Goal: Task Accomplishment & Management: Complete application form

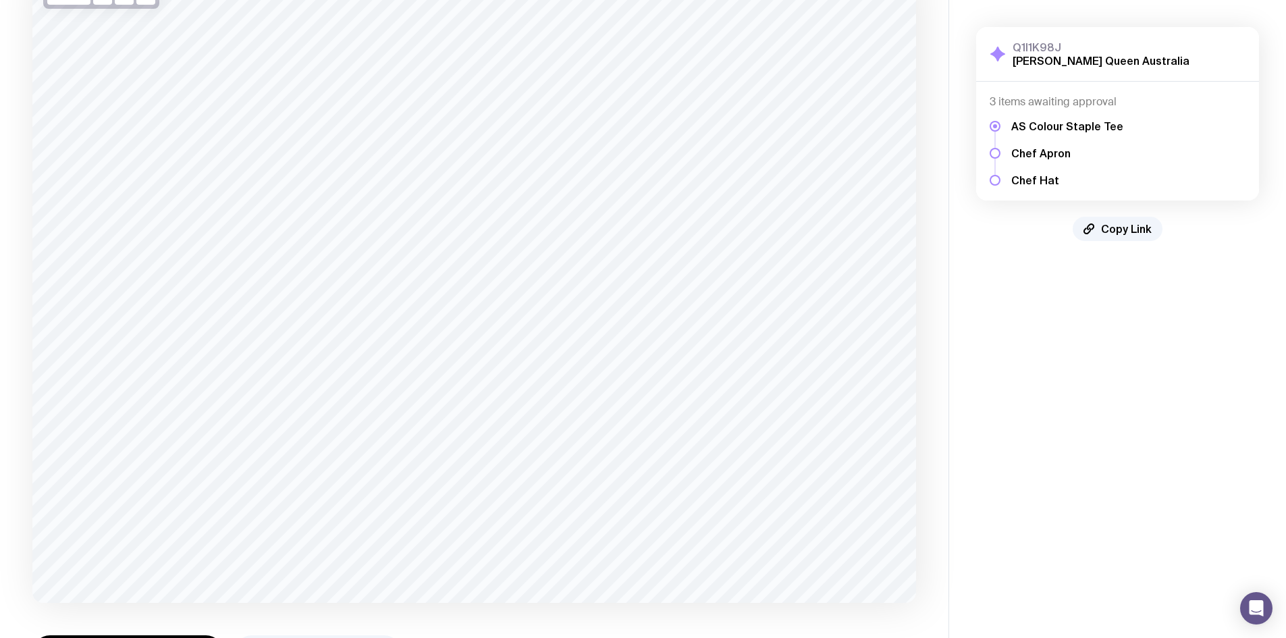
scroll to position [182, 0]
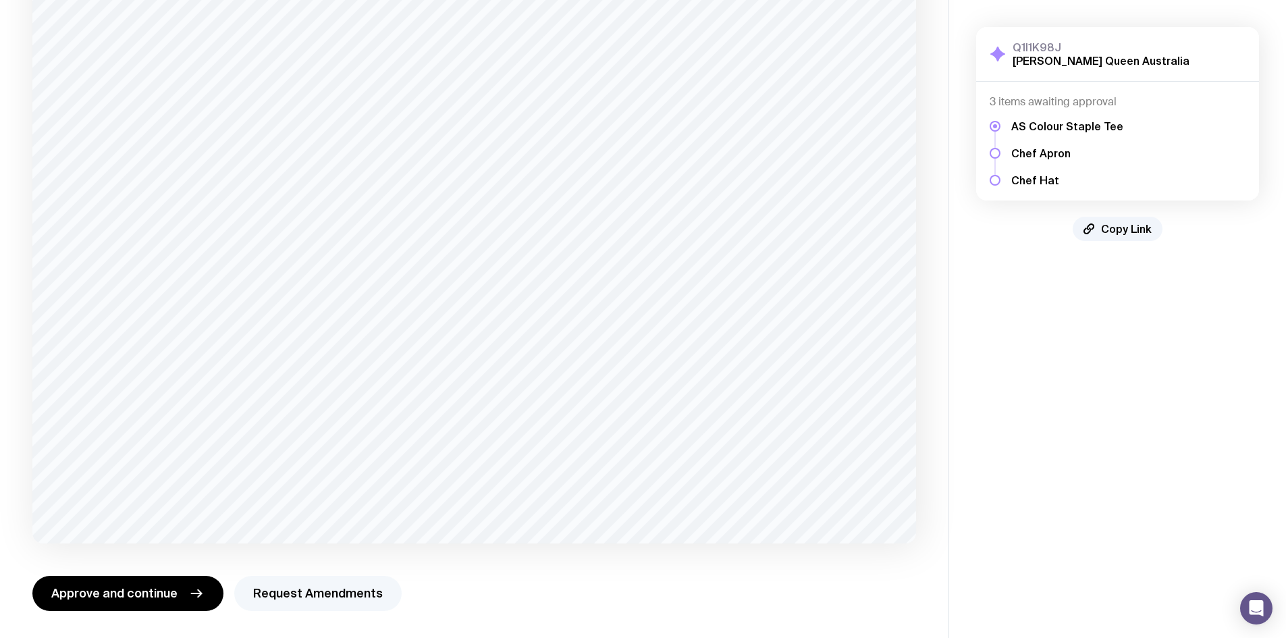
click at [283, 593] on button "Request Amendments" at bounding box center [317, 593] width 167 height 35
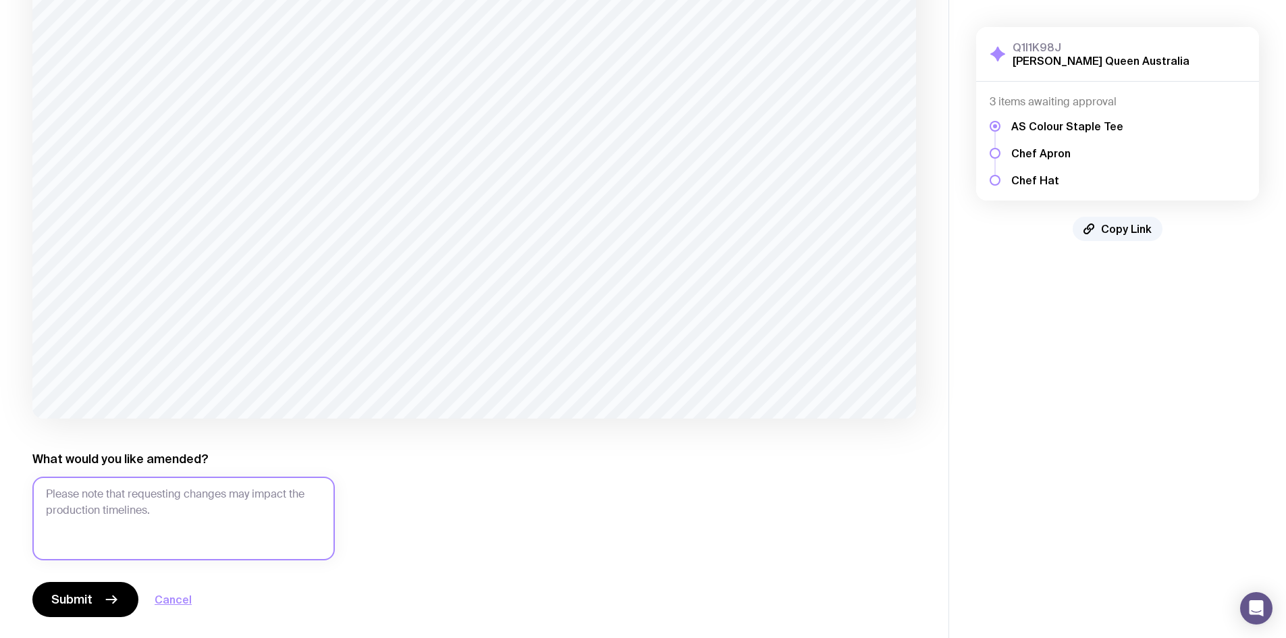
scroll to position [312, 0]
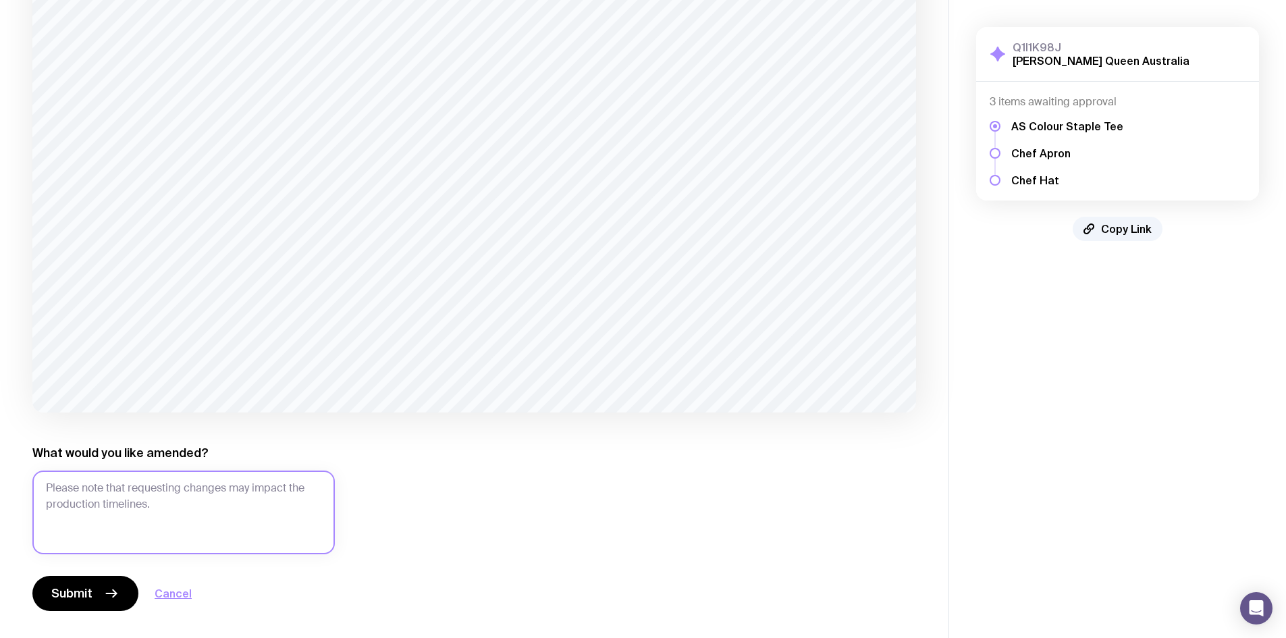
click at [266, 525] on textarea "What would you like amended?" at bounding box center [183, 512] width 302 height 84
type textarea "."
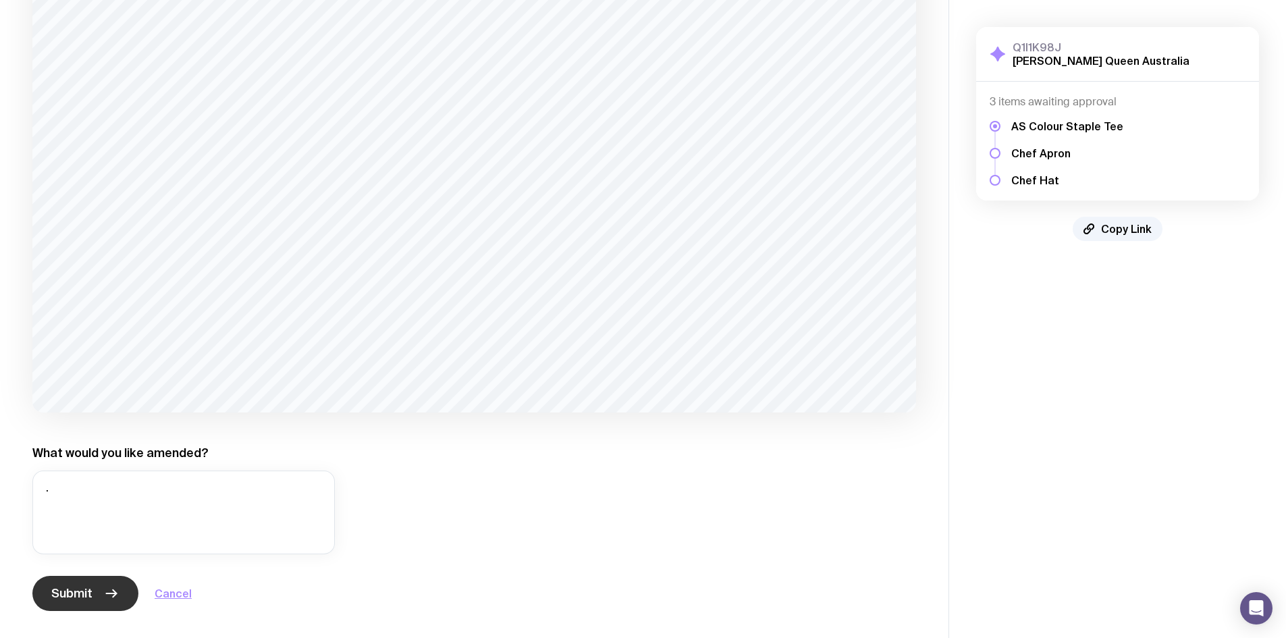
click at [96, 596] on button "Submit" at bounding box center [85, 593] width 106 height 35
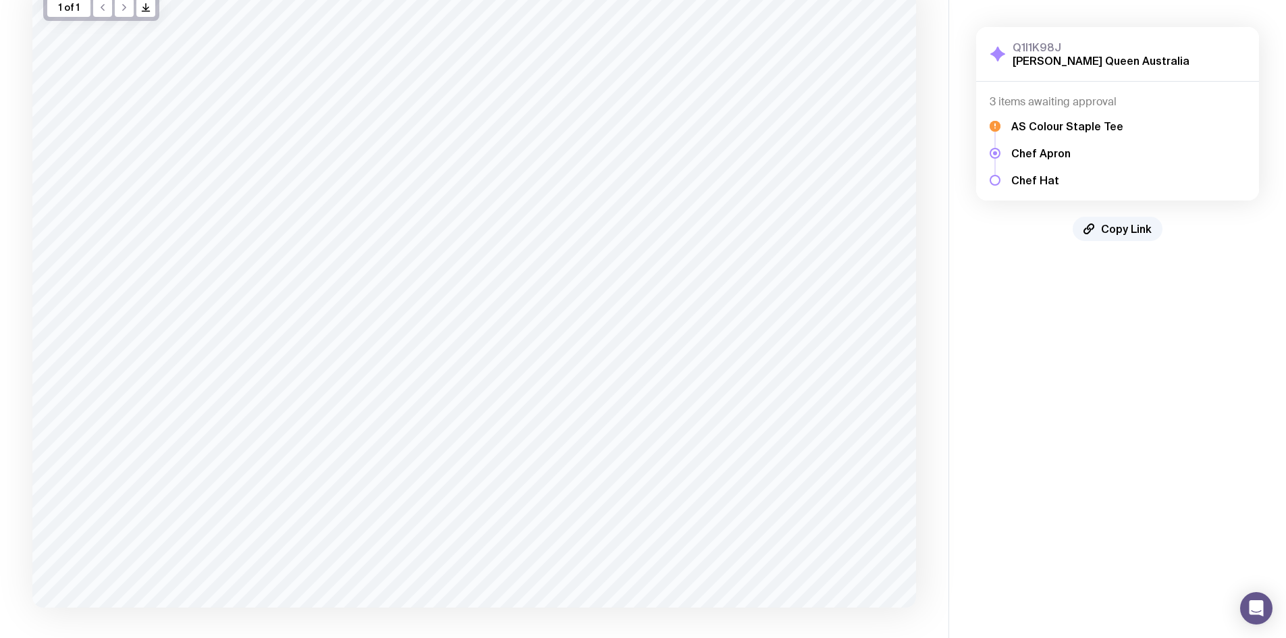
scroll to position [174, 0]
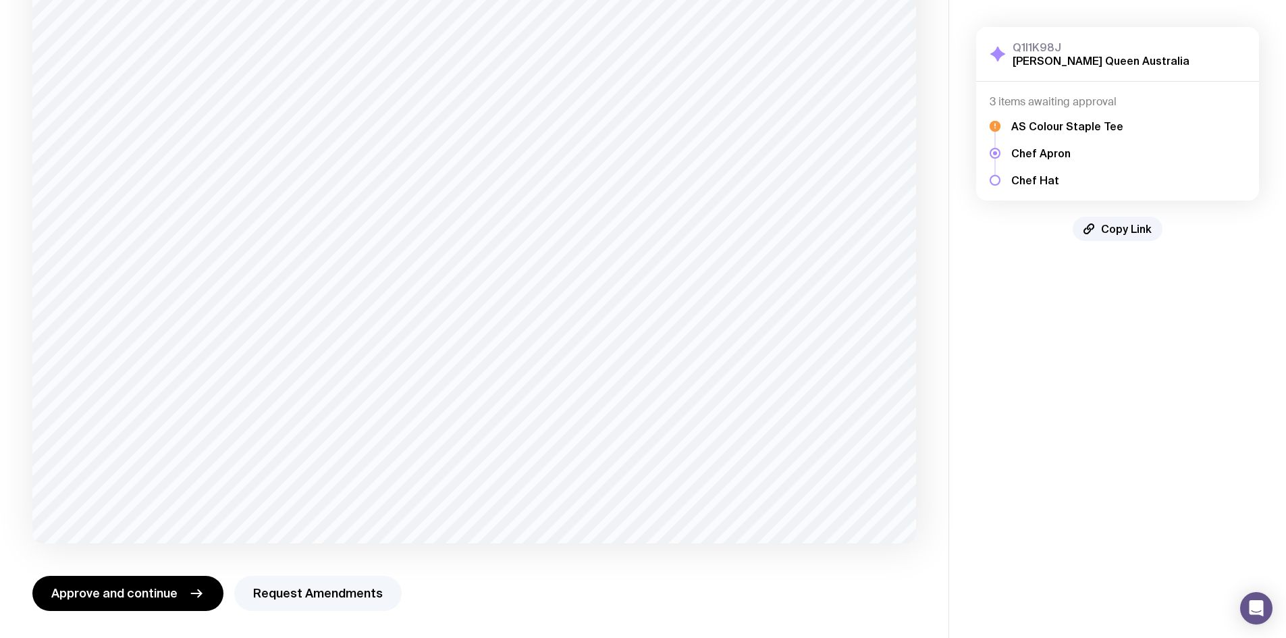
click at [255, 590] on button "Request Amendments" at bounding box center [317, 593] width 167 height 35
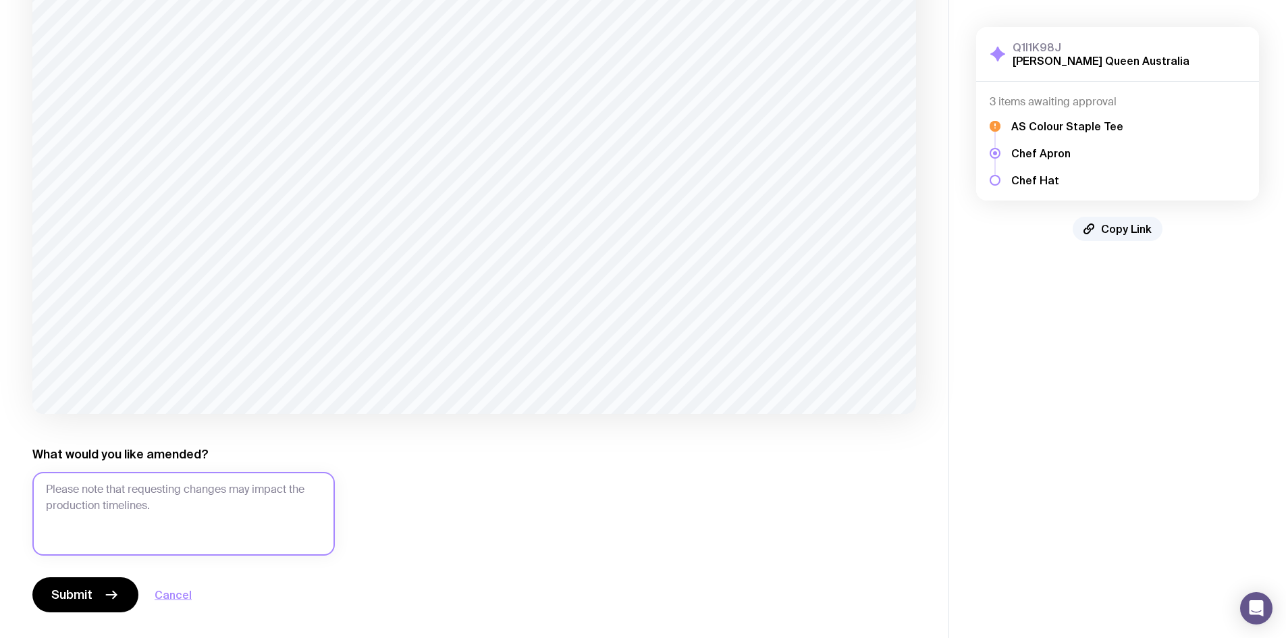
scroll to position [305, 0]
click at [217, 509] on textarea "What would you like amended?" at bounding box center [183, 512] width 302 height 84
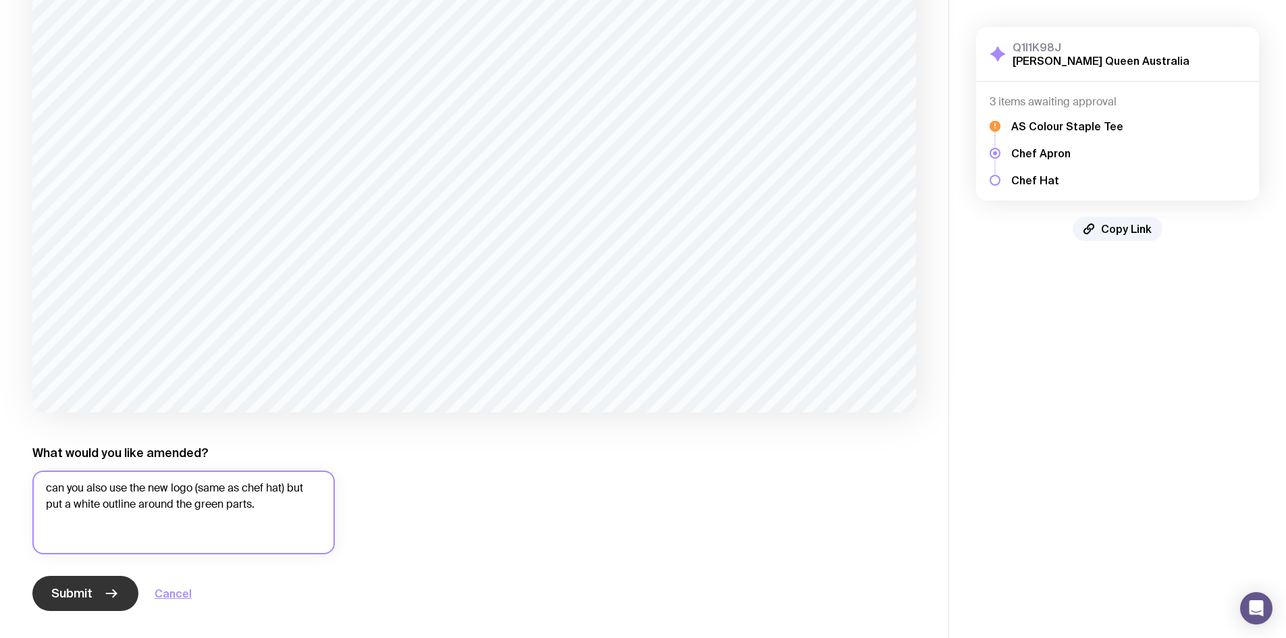
type textarea "can you also use the new logo (same as chef hat) but put a white outline around…"
click at [84, 595] on span "Submit" at bounding box center [71, 593] width 41 height 16
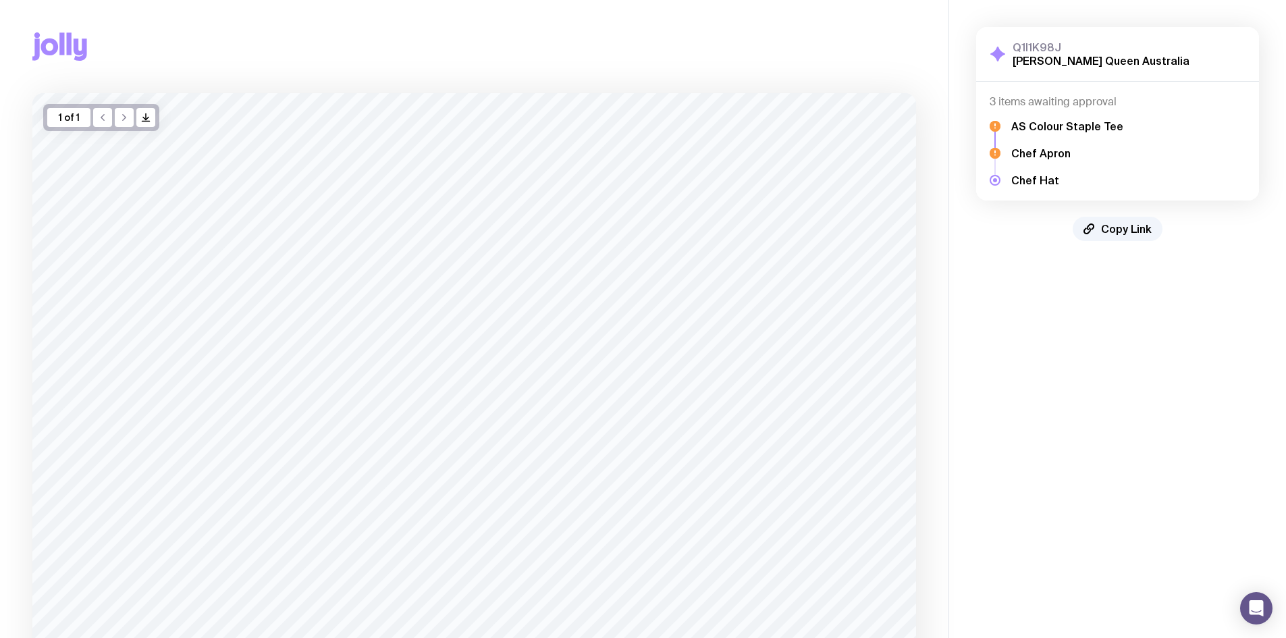
scroll to position [174, 0]
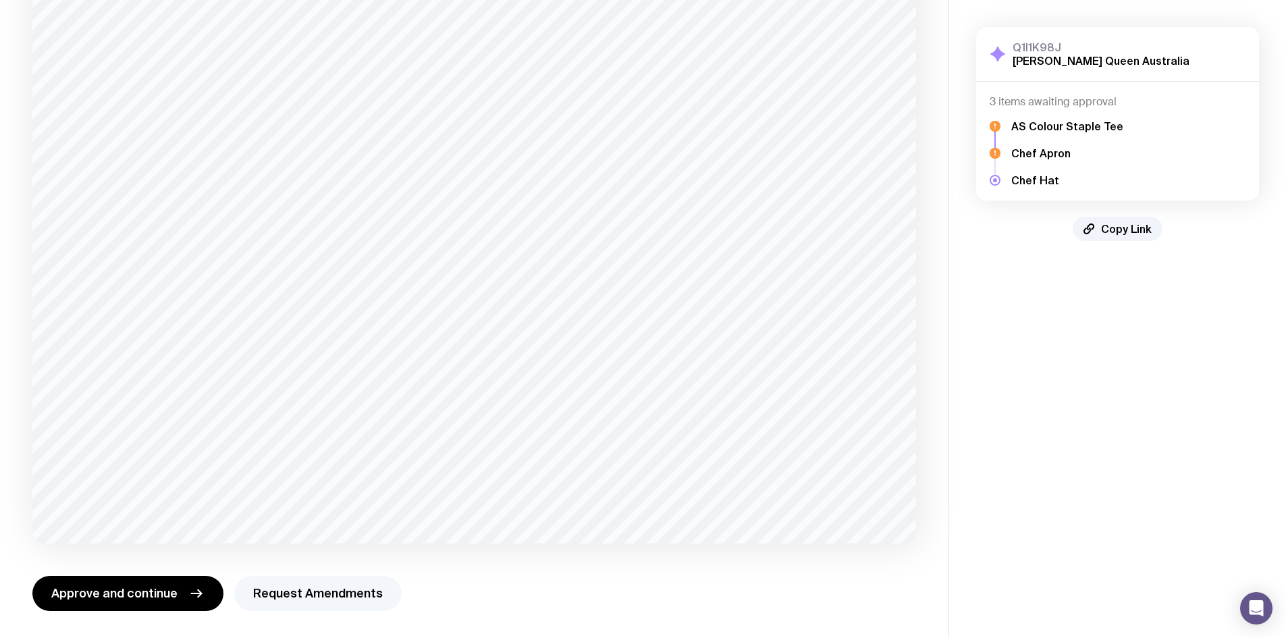
click at [262, 592] on button "Request Amendments" at bounding box center [317, 593] width 167 height 35
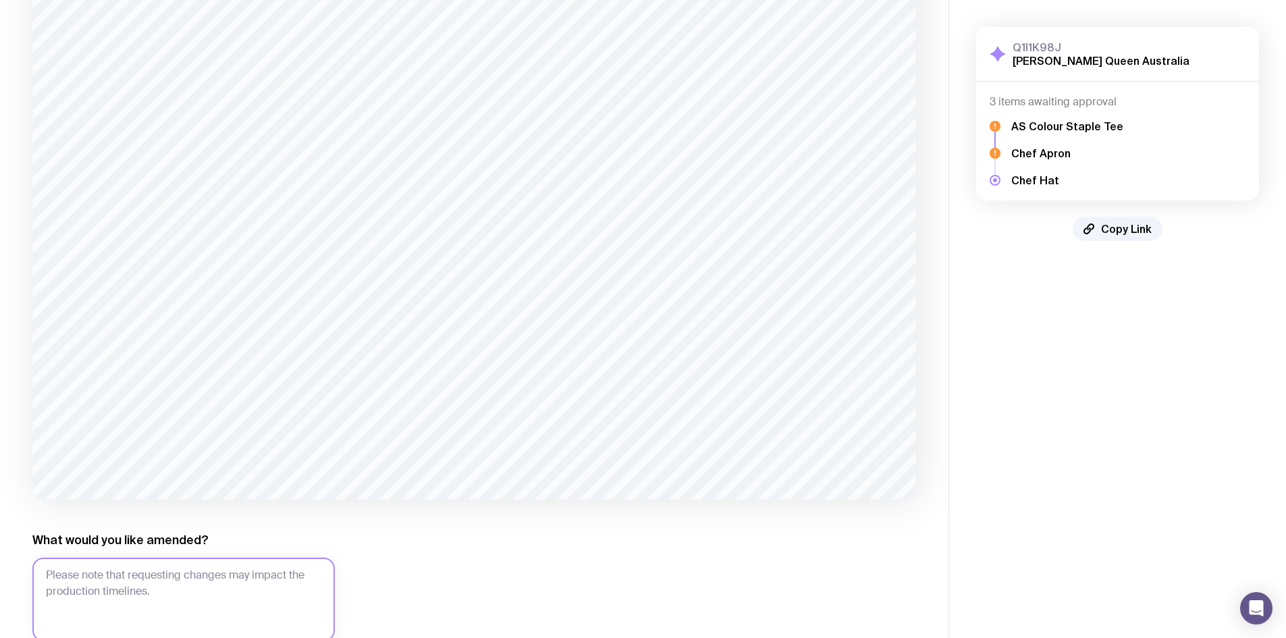
scroll to position [242, 0]
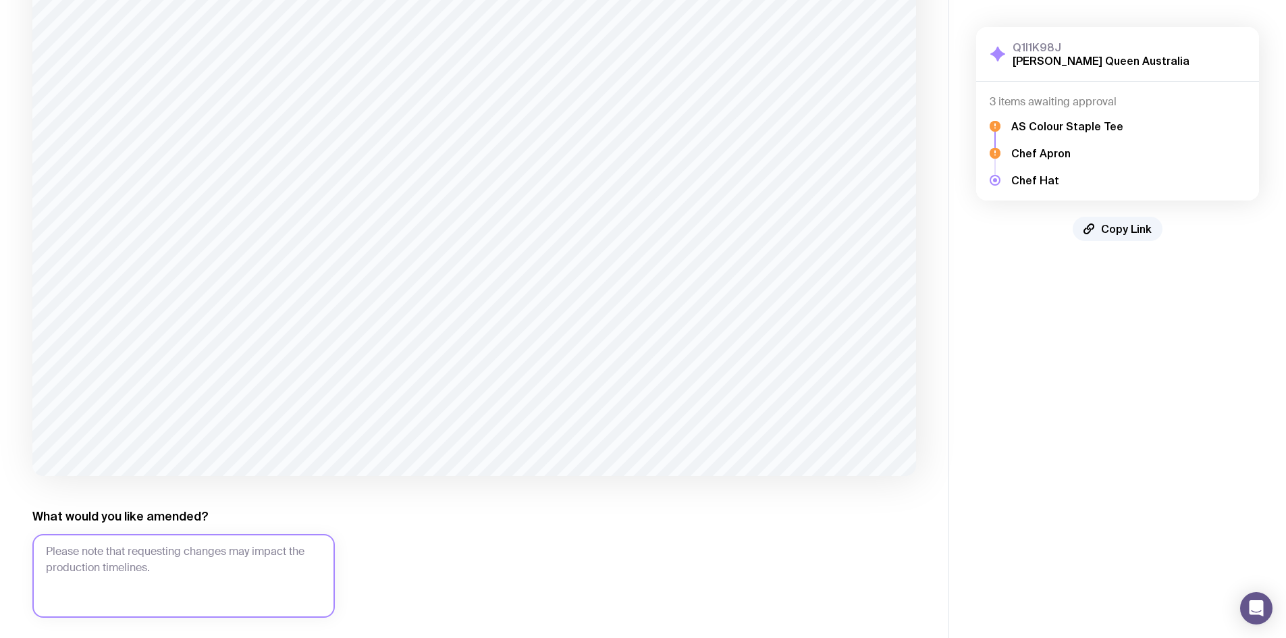
click at [217, 551] on textarea "What would you like amended?" at bounding box center [183, 576] width 302 height 84
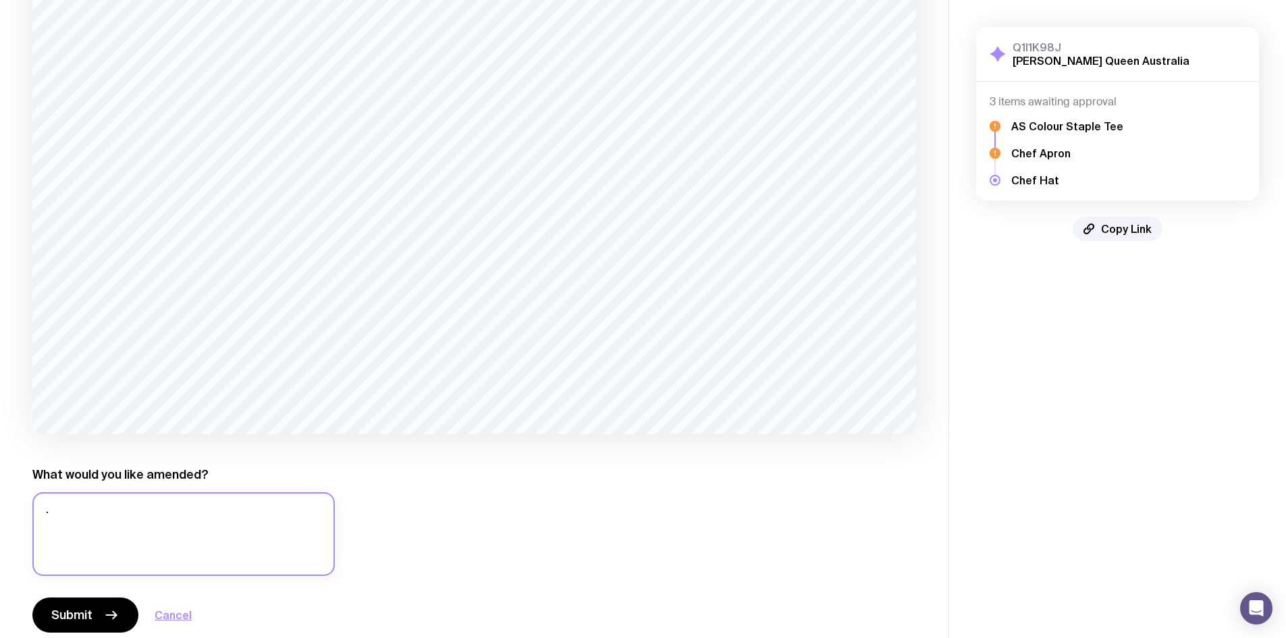
scroll to position [305, 0]
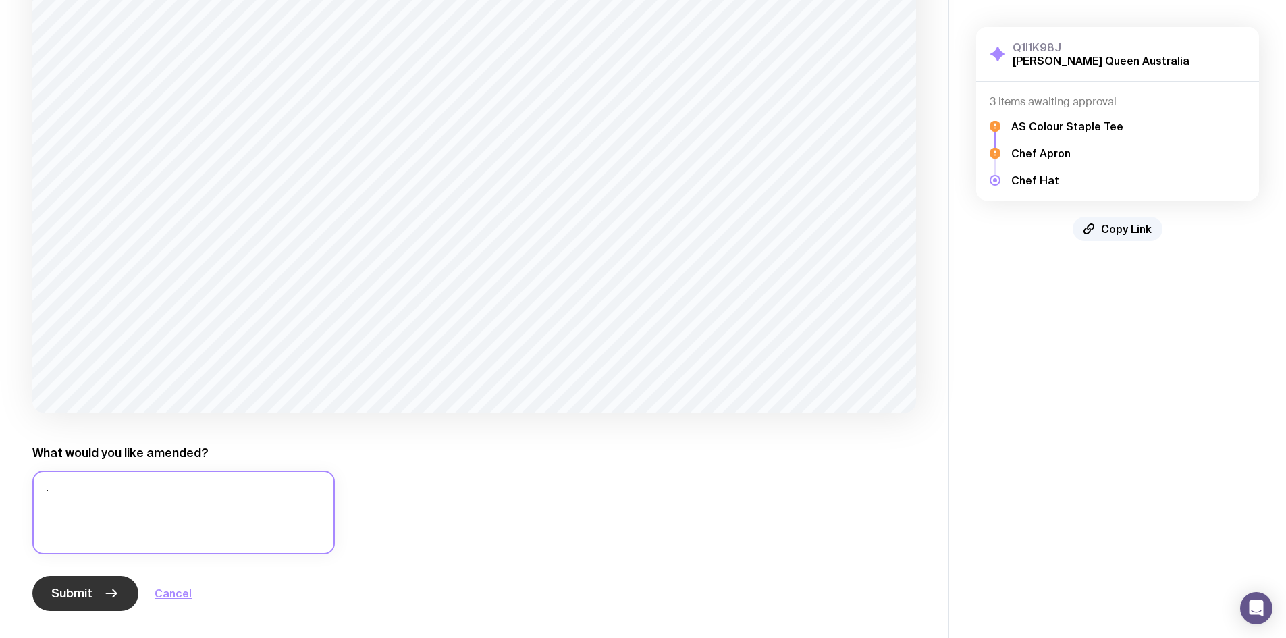
type textarea "."
click at [91, 604] on button "Submit" at bounding box center [85, 593] width 106 height 35
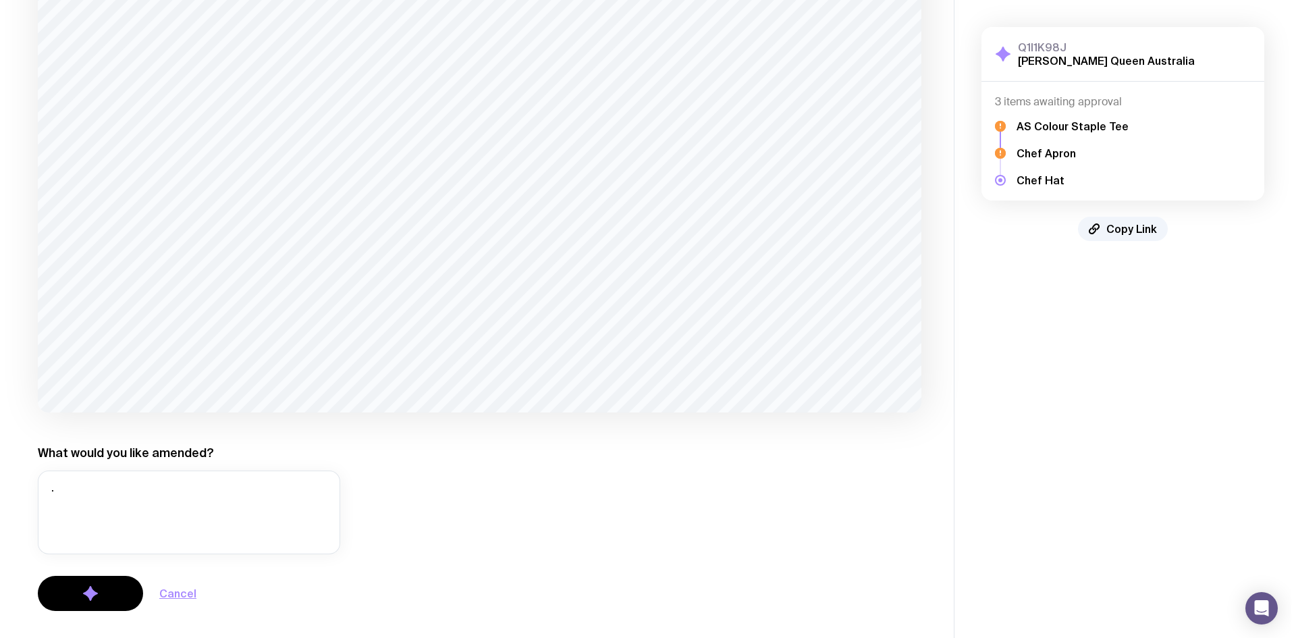
scroll to position [0, 0]
